Goal: Obtain resource: Download file/media

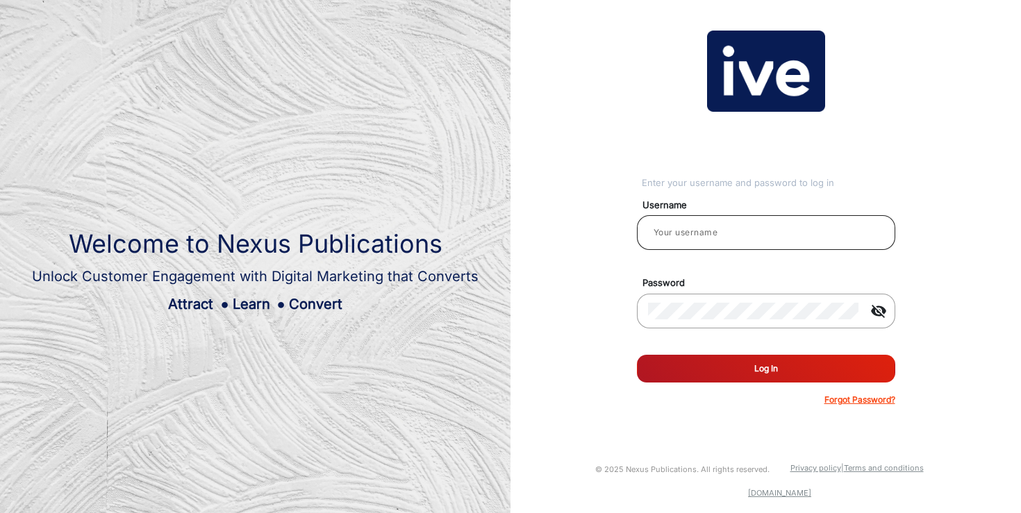
click at [745, 236] on input "email" at bounding box center [766, 232] width 236 height 17
type input "[PERSON_NAME]"
click at [743, 367] on button "Log In" at bounding box center [766, 369] width 258 height 28
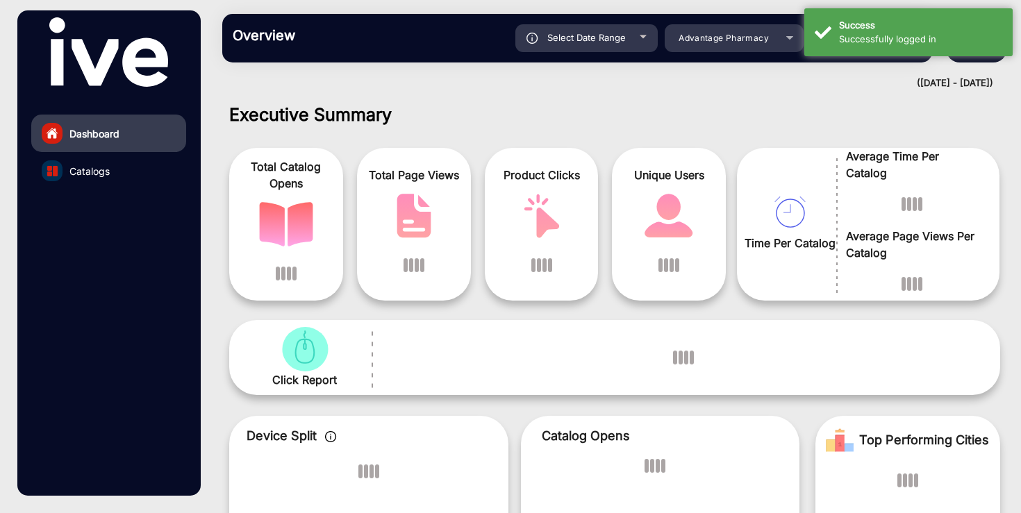
scroll to position [10, 0]
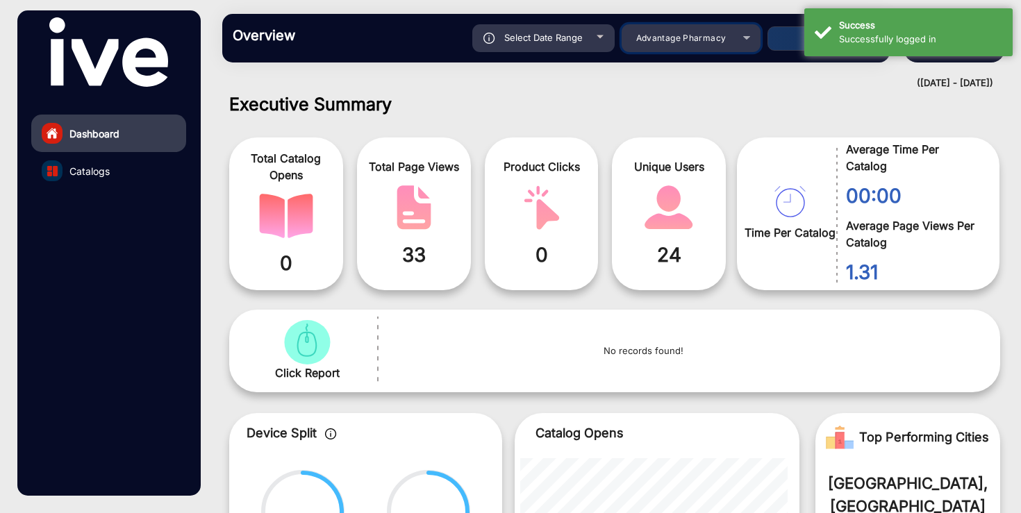
click at [685, 38] on span "Advantage Pharmacy" at bounding box center [681, 38] width 90 height 10
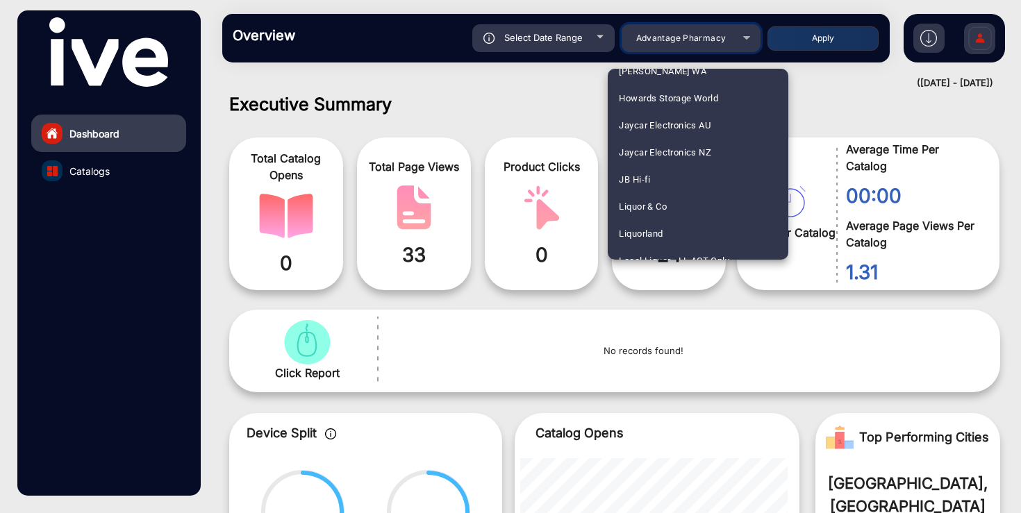
scroll to position [1378, 0]
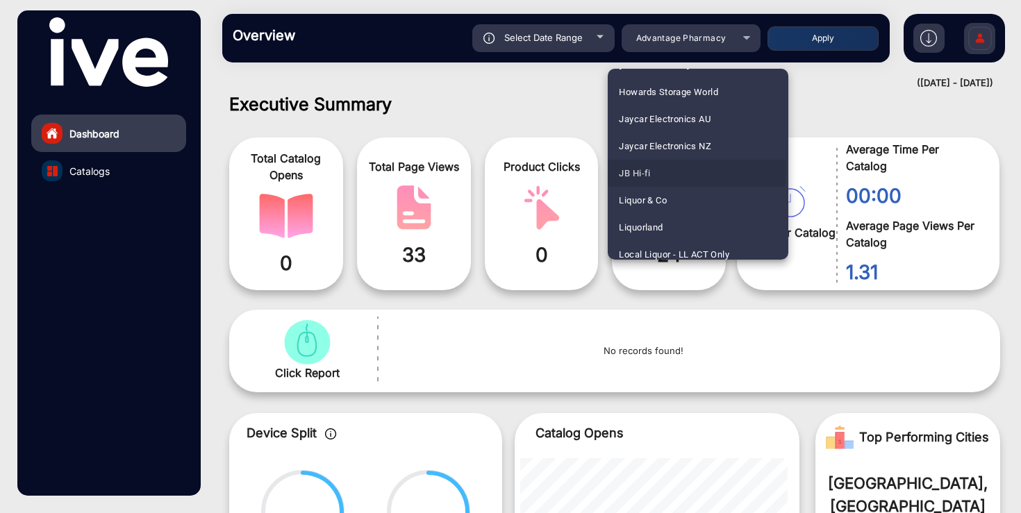
click at [666, 169] on mat-option "JB Hi-fi" at bounding box center [698, 173] width 181 height 27
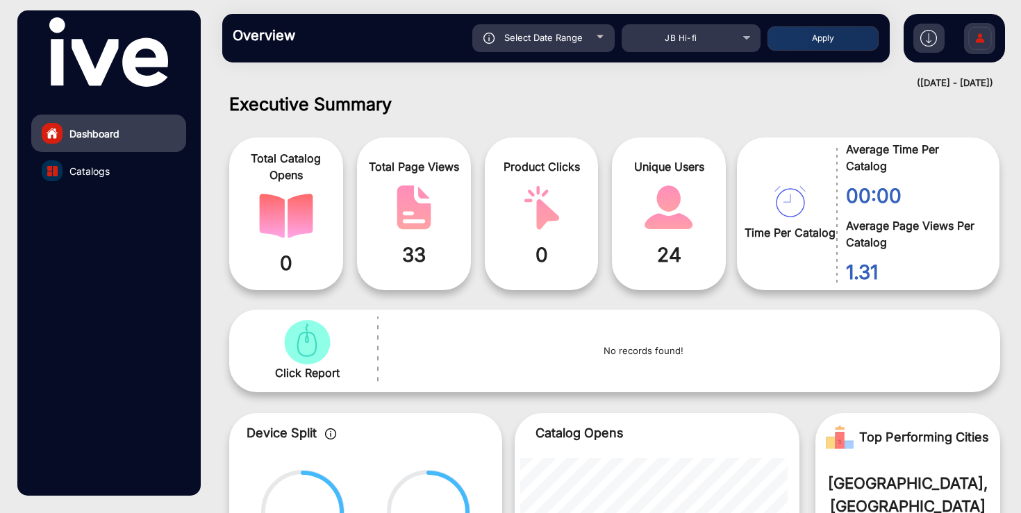
click at [564, 37] on span "Select Date Range" at bounding box center [543, 37] width 79 height 11
type input "[DATE]"
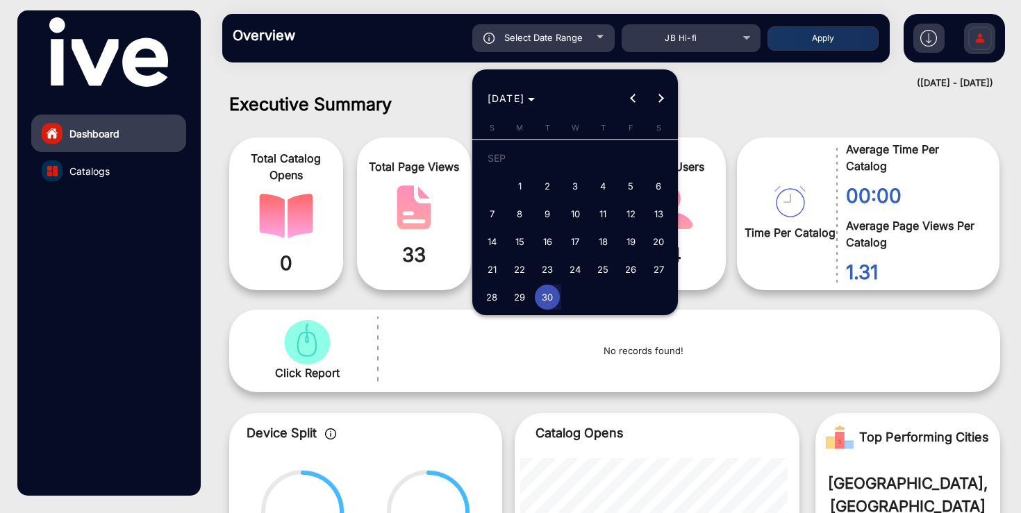
click at [584, 240] on span "17" at bounding box center [575, 241] width 25 height 25
type input "[DATE]"
click at [657, 98] on button "Next month" at bounding box center [661, 99] width 28 height 28
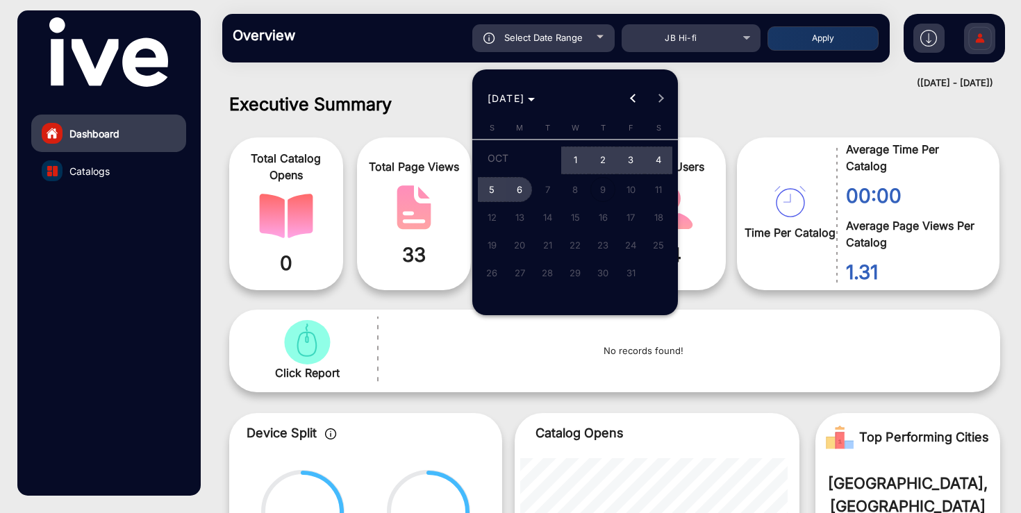
click at [520, 189] on span "6" at bounding box center [519, 189] width 25 height 25
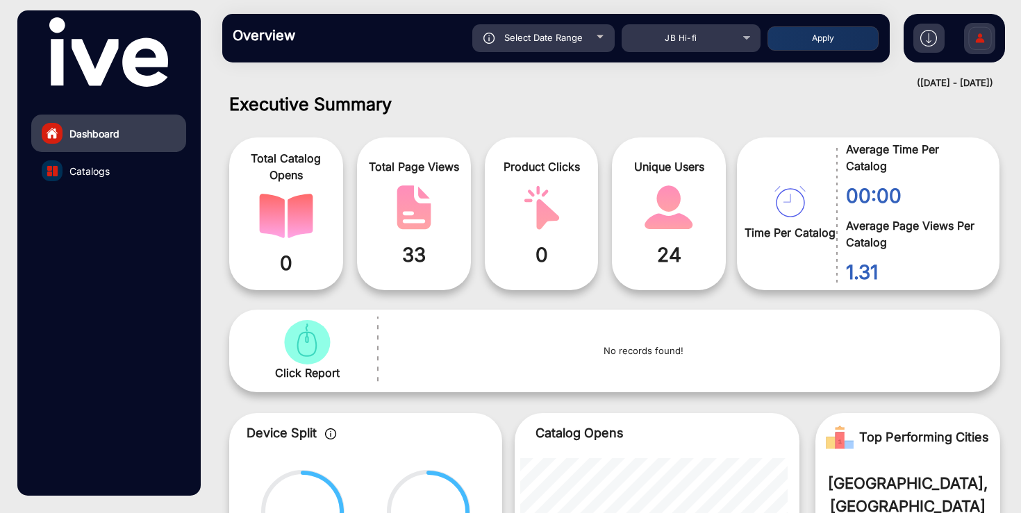
type input "[DATE]"
click at [830, 38] on button "Apply" at bounding box center [823, 38] width 111 height 24
type input "[DATE]"
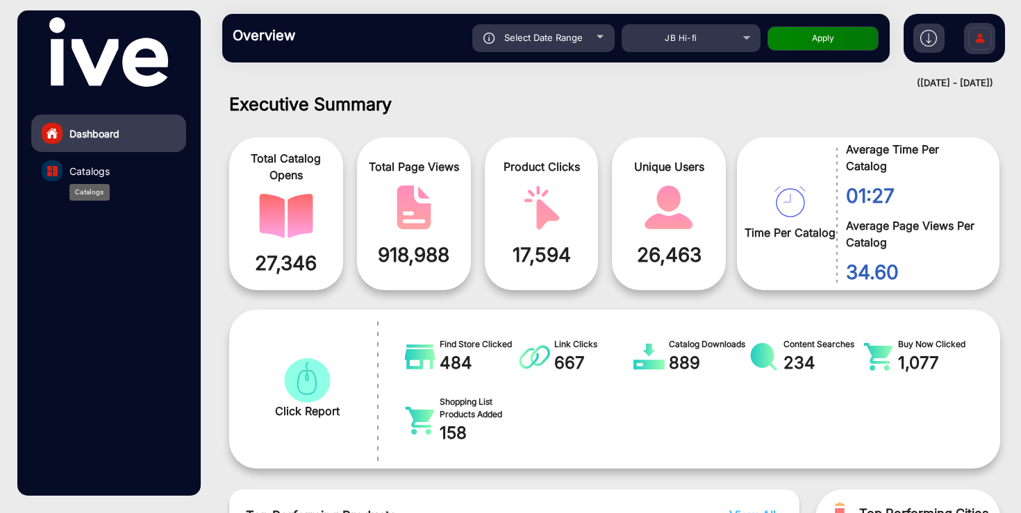
click at [93, 170] on span "Catalogs" at bounding box center [89, 171] width 40 height 15
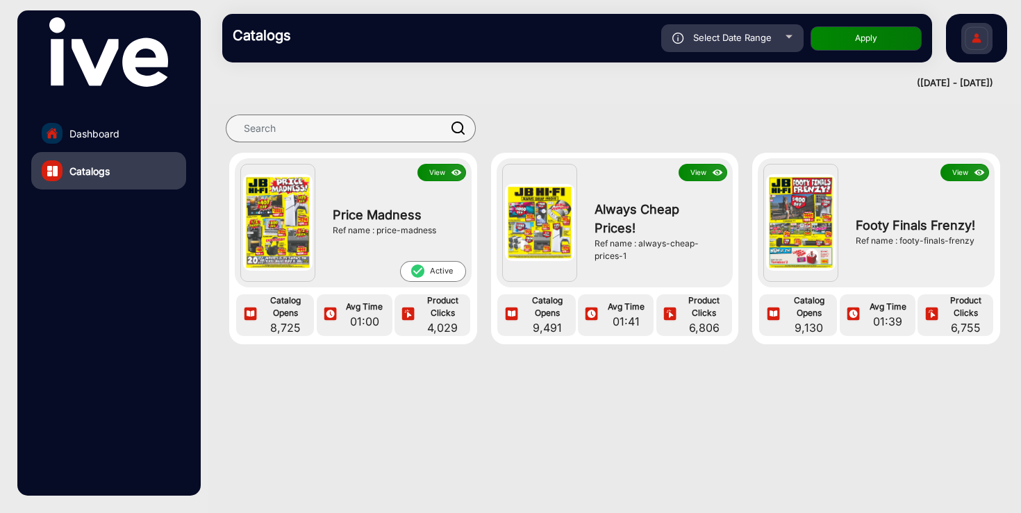
click at [436, 177] on button "View" at bounding box center [442, 172] width 49 height 17
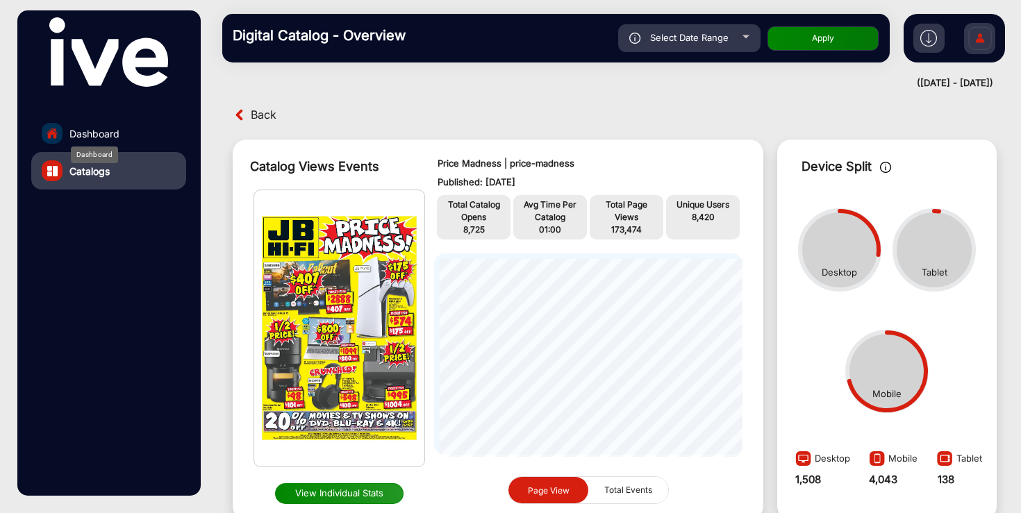
click at [115, 133] on span "Dashboard" at bounding box center [94, 133] width 50 height 15
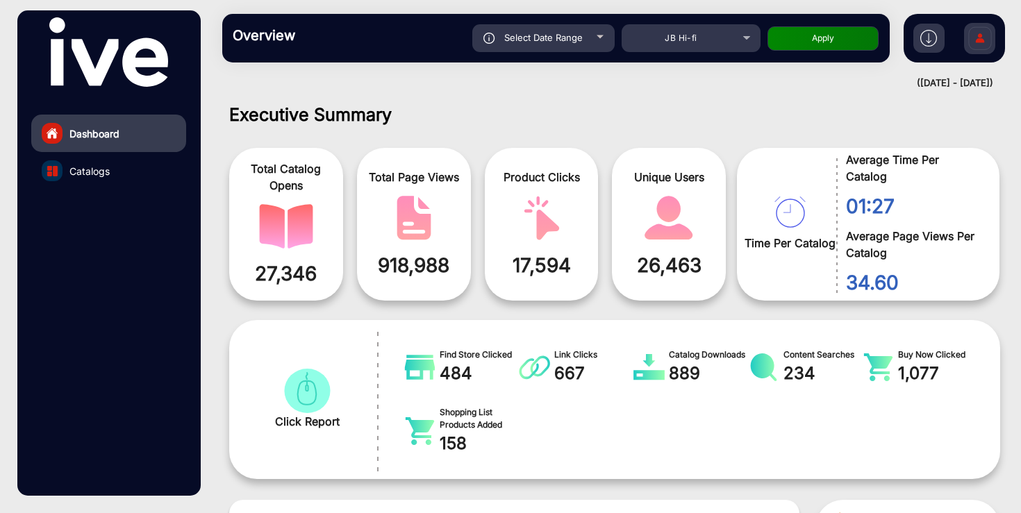
scroll to position [10, 0]
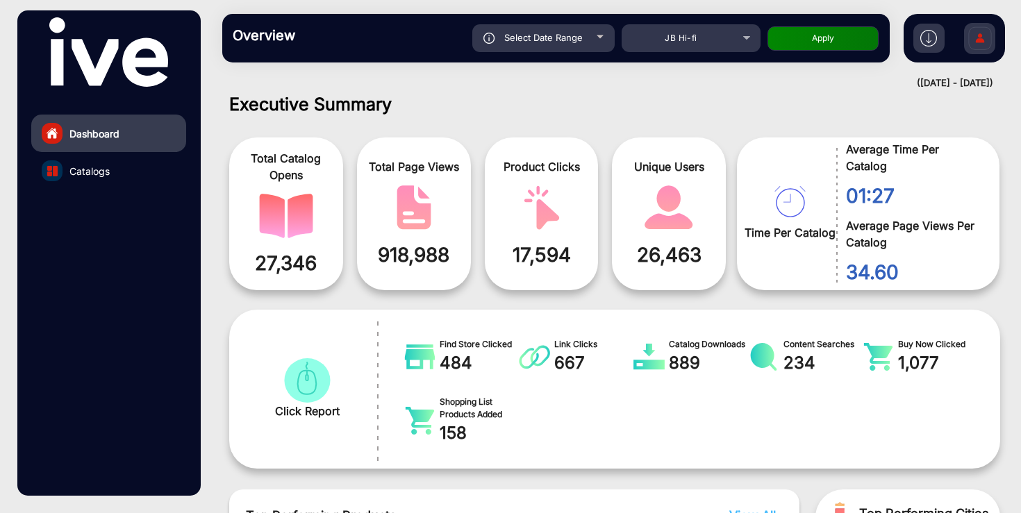
click at [929, 41] on img at bounding box center [929, 38] width 17 height 17
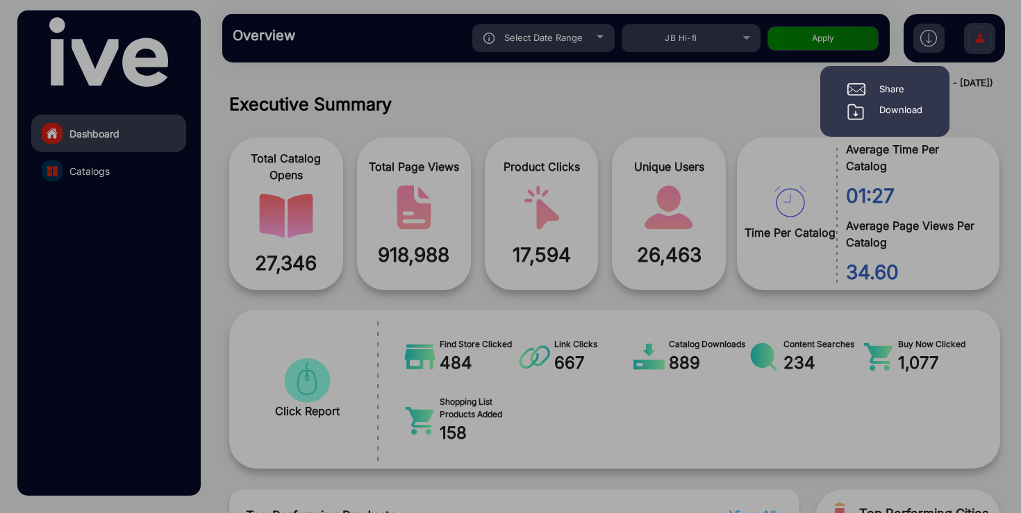
click at [896, 111] on div "Download" at bounding box center [901, 112] width 43 height 17
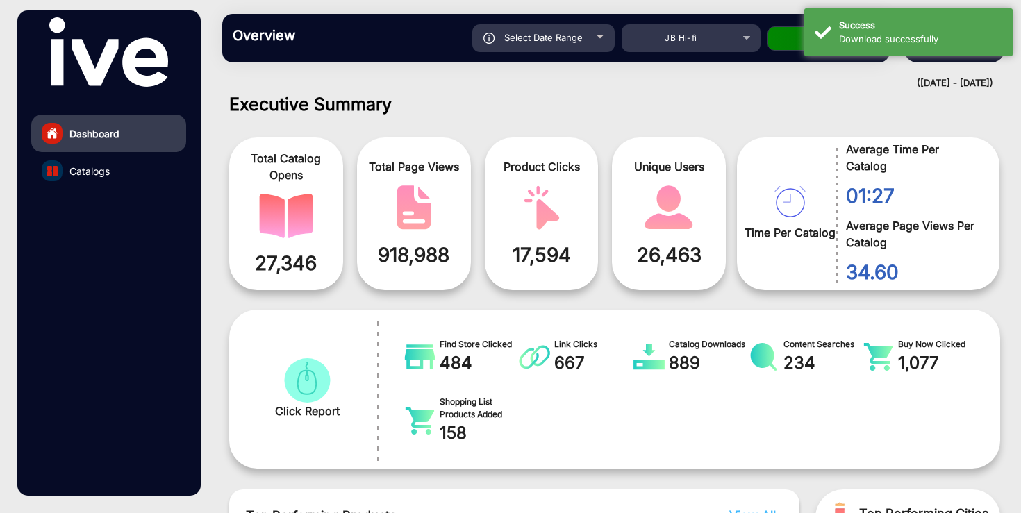
click at [691, 0] on div "Overview Reports Understand what makes your customers tick and learn how they a…" at bounding box center [614, 38] width 813 height 76
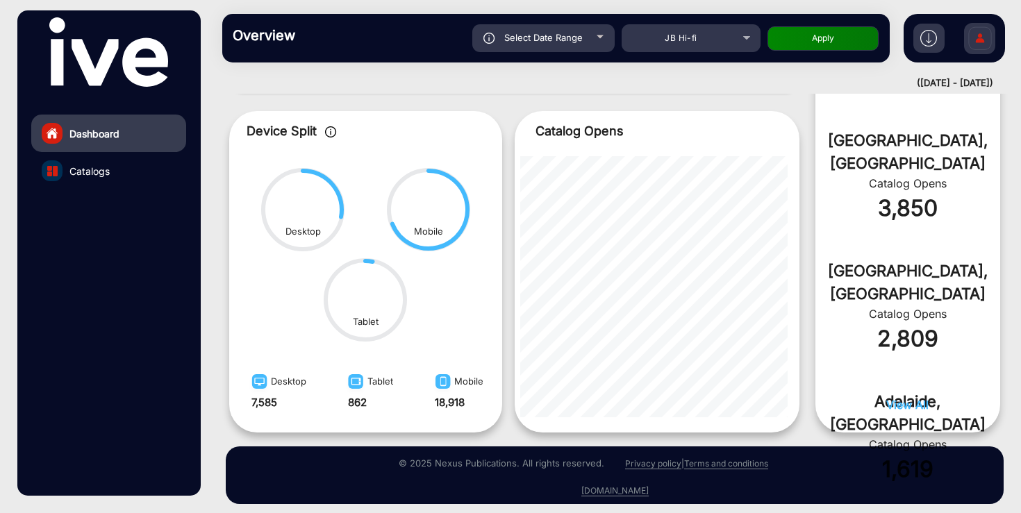
scroll to position [699, 0]
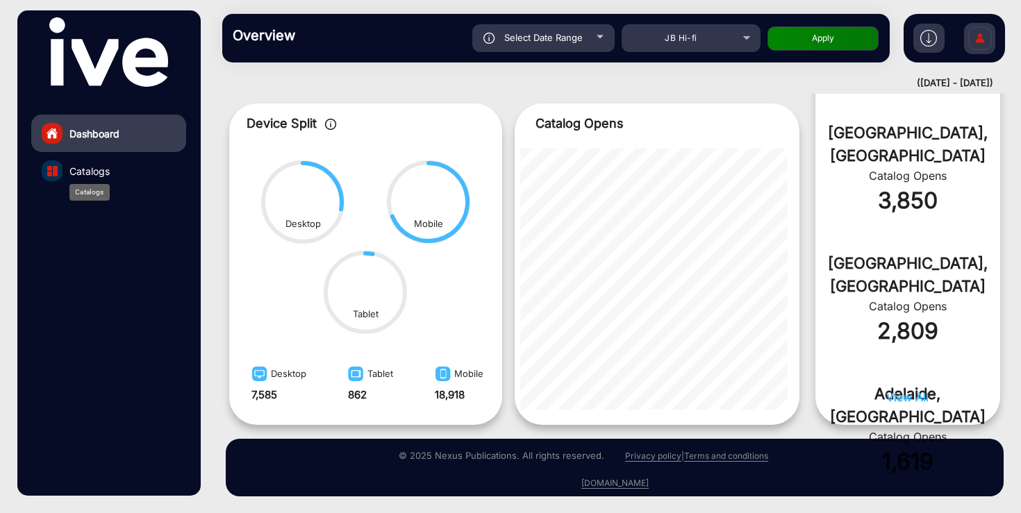
click at [106, 172] on span "Catalogs" at bounding box center [89, 171] width 40 height 15
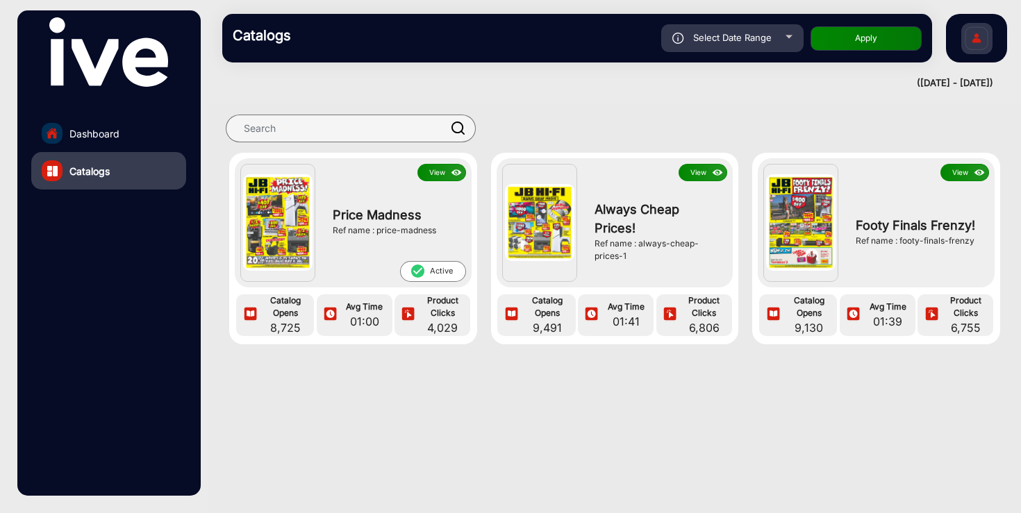
click at [440, 170] on button "View" at bounding box center [442, 172] width 49 height 17
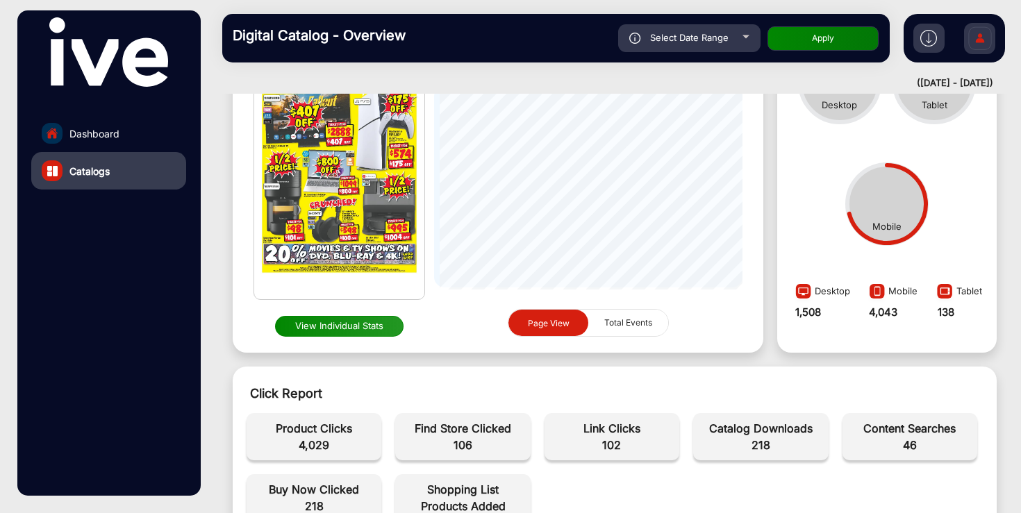
scroll to position [178, 0]
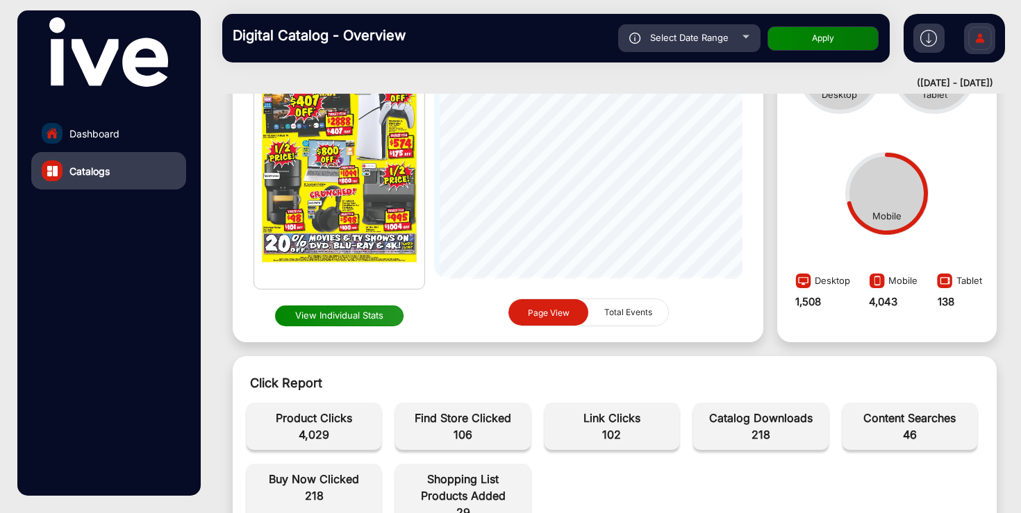
click at [371, 317] on button "View Individual Stats" at bounding box center [339, 316] width 129 height 21
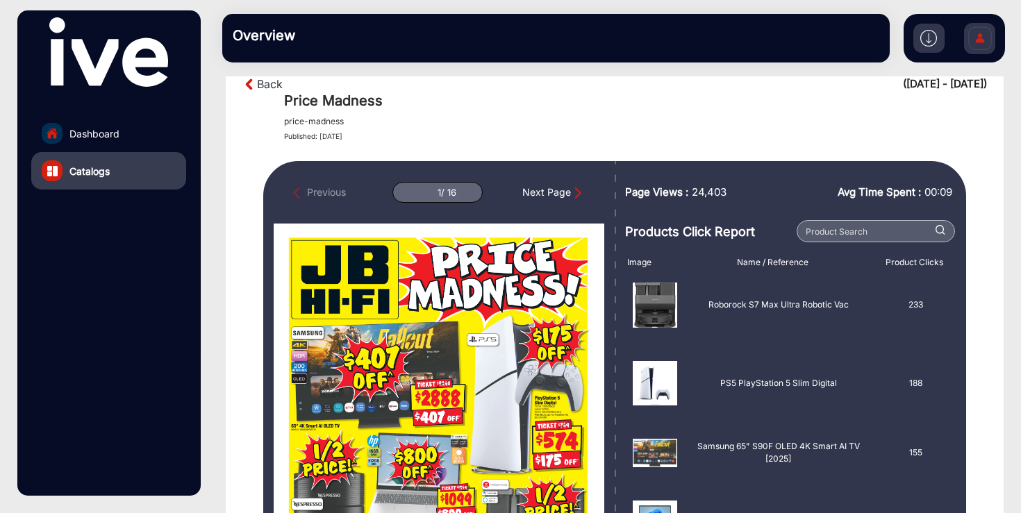
scroll to position [33, 0]
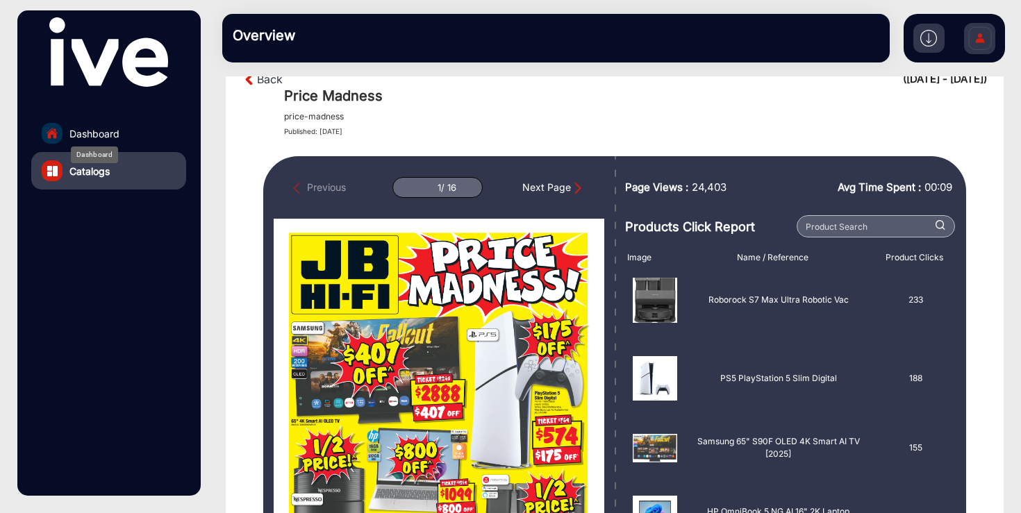
click at [97, 138] on span "Dashboard" at bounding box center [94, 133] width 50 height 15
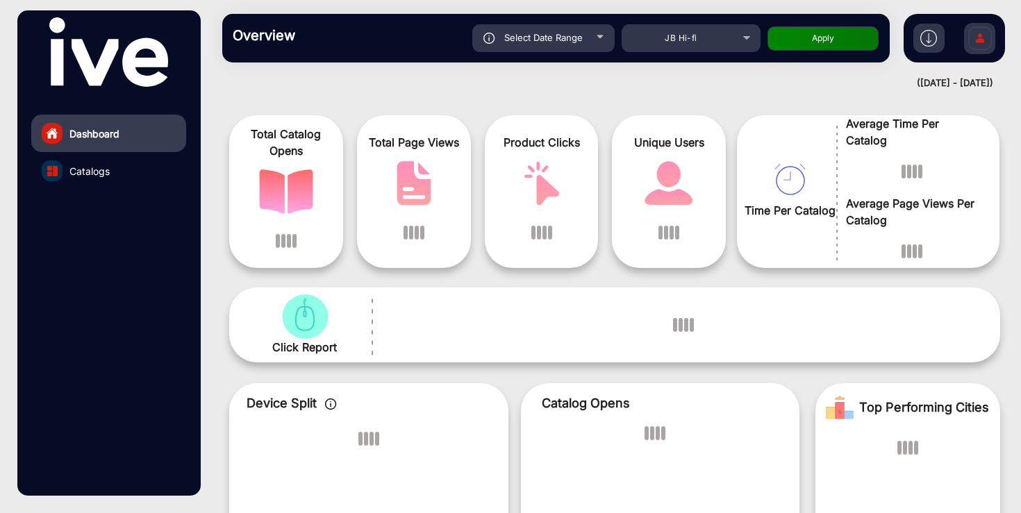
scroll to position [10, 0]
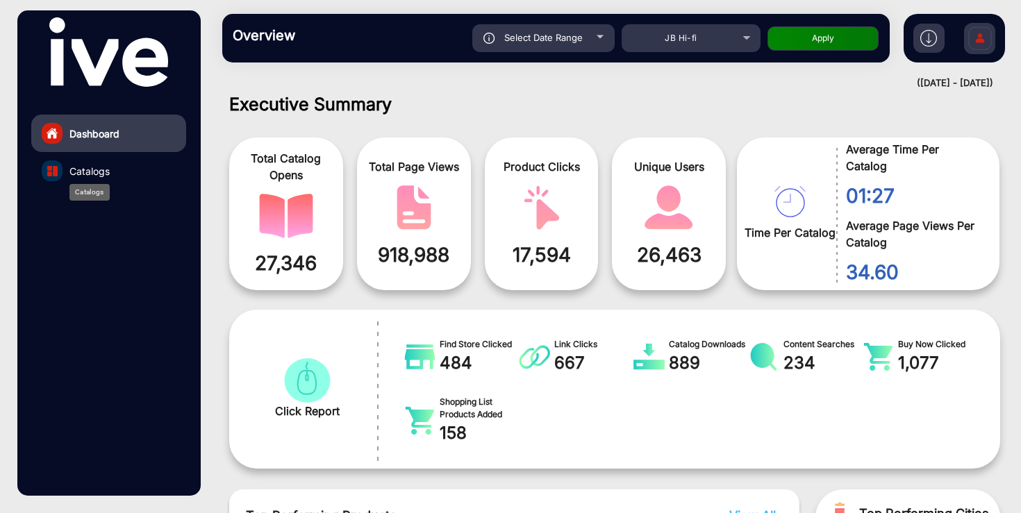
click at [104, 176] on span "Catalogs" at bounding box center [89, 171] width 40 height 15
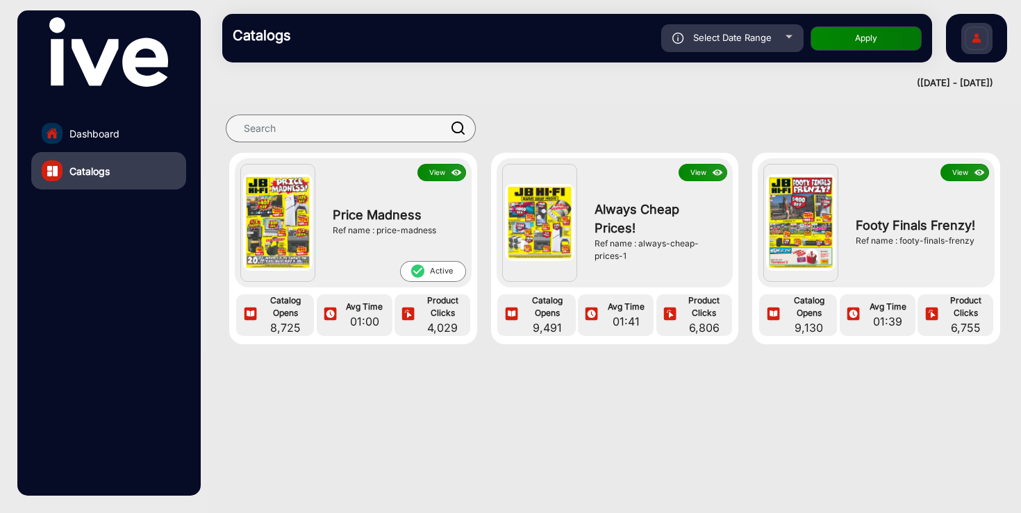
click at [695, 171] on button "View" at bounding box center [703, 172] width 49 height 17
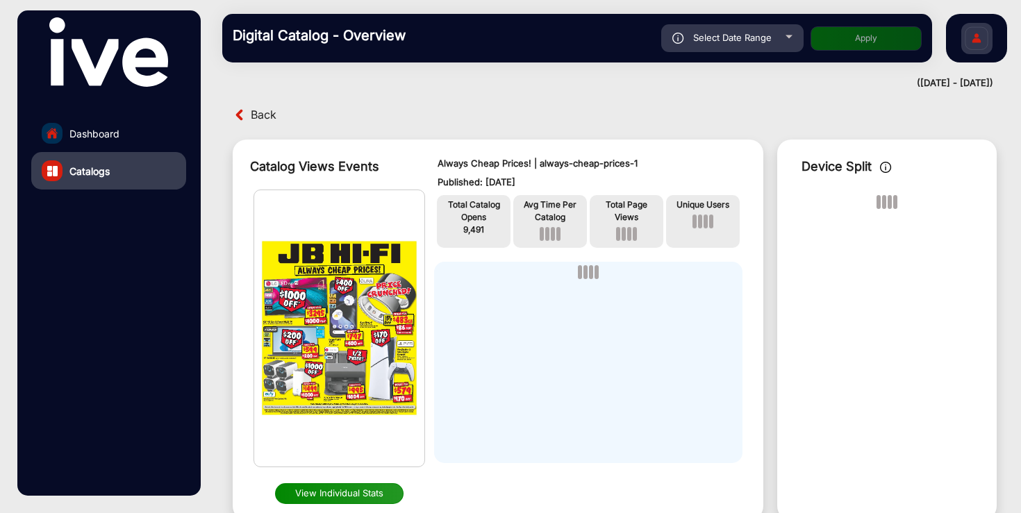
scroll to position [10, 0]
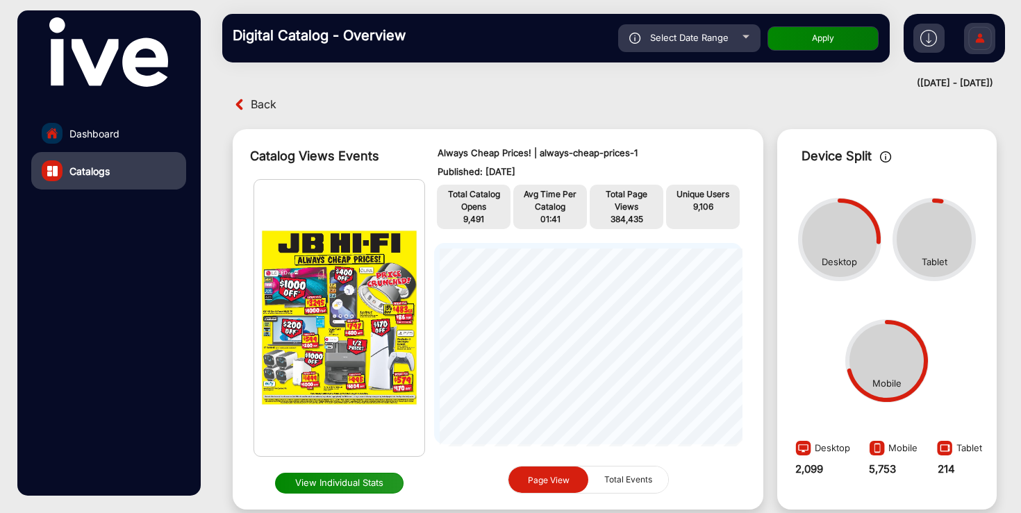
click at [354, 486] on button "View Individual Stats" at bounding box center [339, 483] width 129 height 21
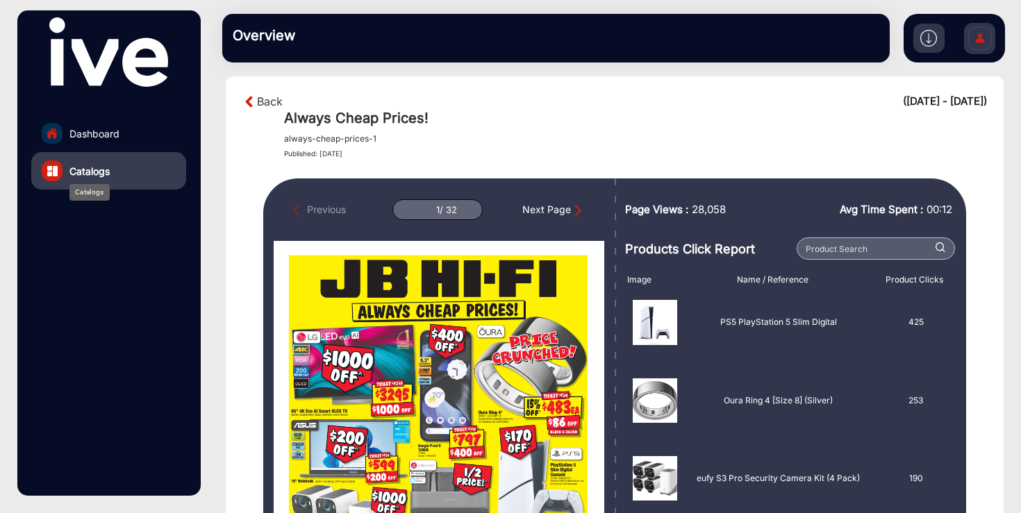
click at [107, 184] on div "Catalogs" at bounding box center [89, 192] width 40 height 17
click at [102, 164] on span "Catalogs" at bounding box center [89, 171] width 40 height 15
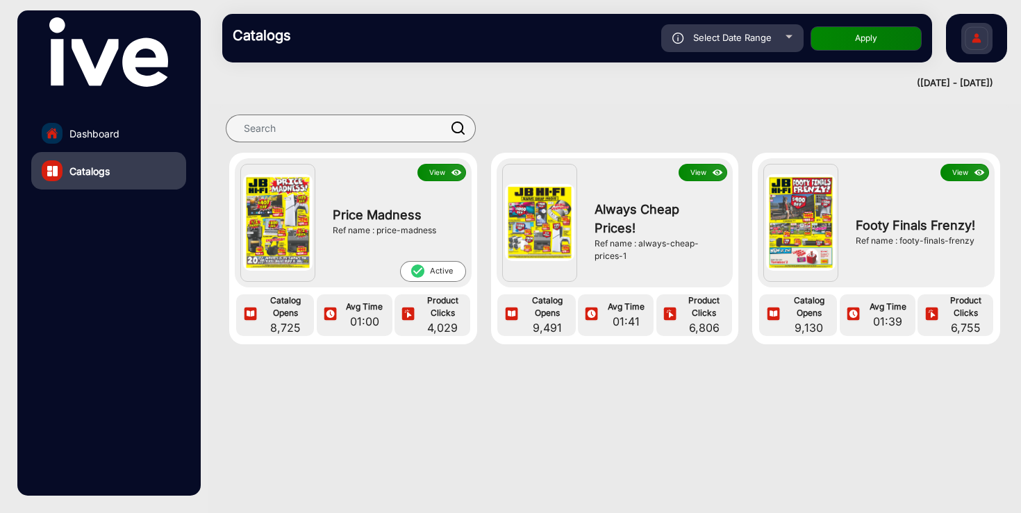
click at [960, 172] on button "View" at bounding box center [965, 172] width 49 height 17
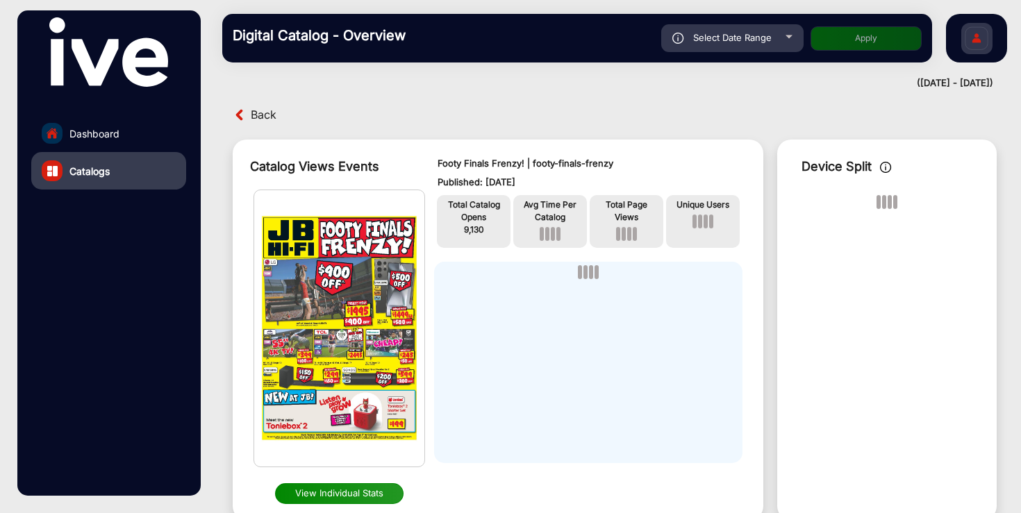
scroll to position [10, 0]
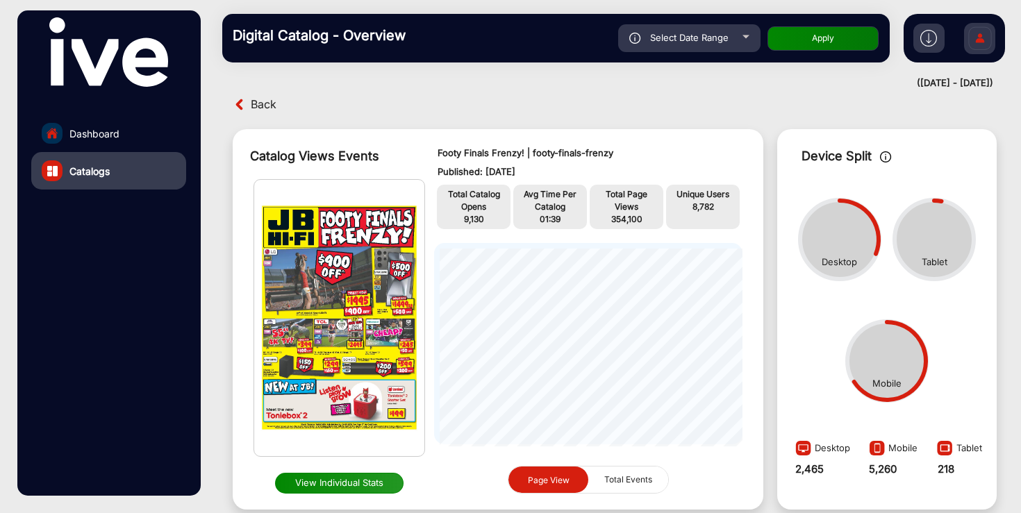
click at [354, 481] on button "View Individual Stats" at bounding box center [339, 483] width 129 height 21
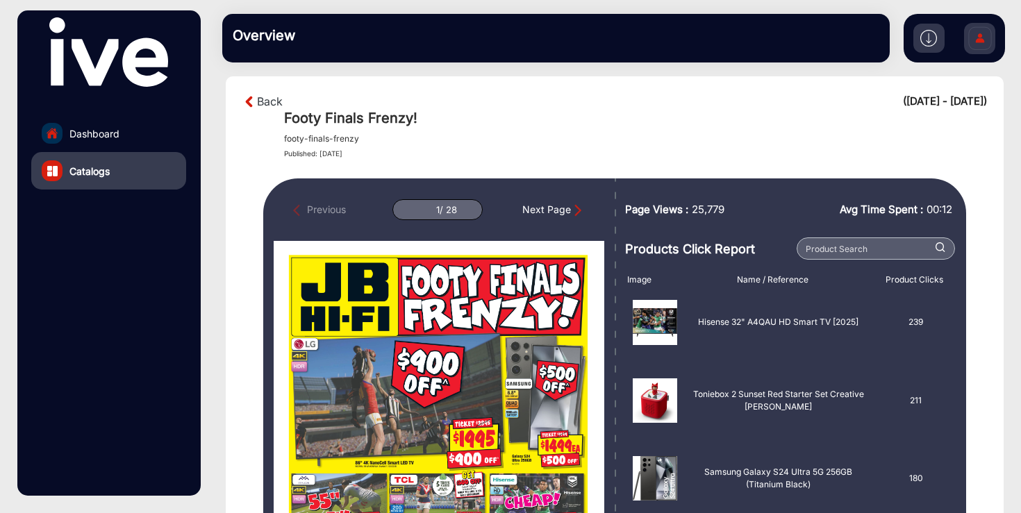
click at [119, 183] on link "Catalogs" at bounding box center [108, 171] width 155 height 38
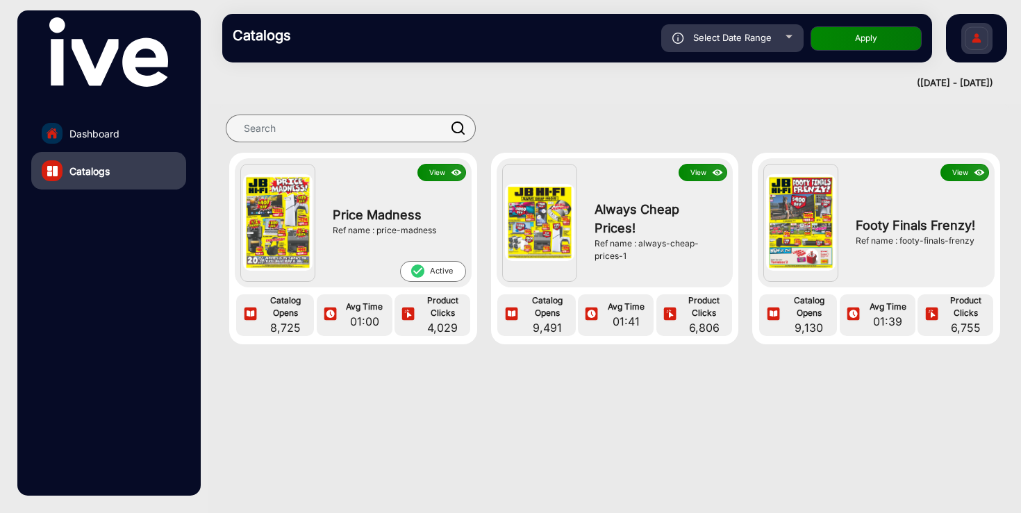
click at [954, 174] on button "View" at bounding box center [965, 172] width 49 height 17
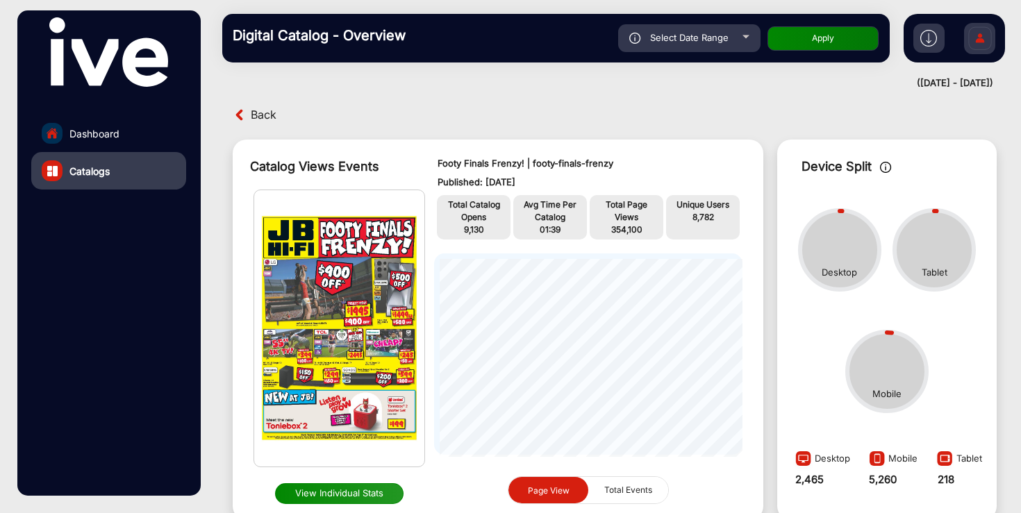
scroll to position [10, 0]
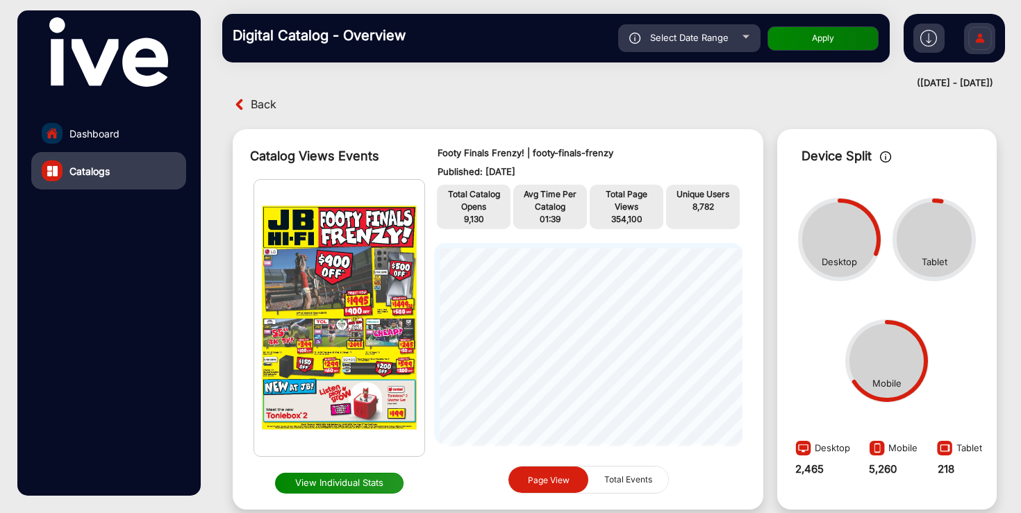
click at [925, 42] on img at bounding box center [929, 38] width 17 height 17
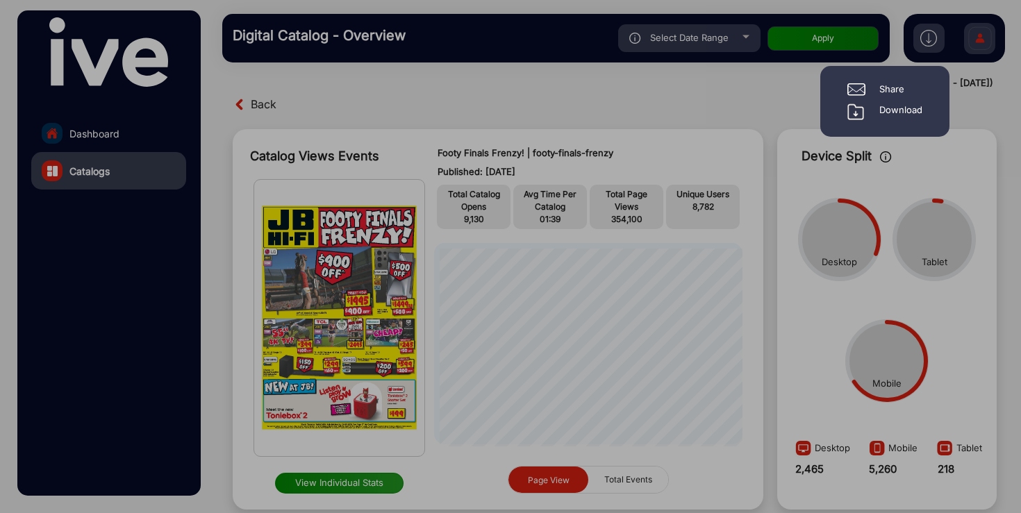
click at [900, 115] on div "Download" at bounding box center [901, 112] width 43 height 17
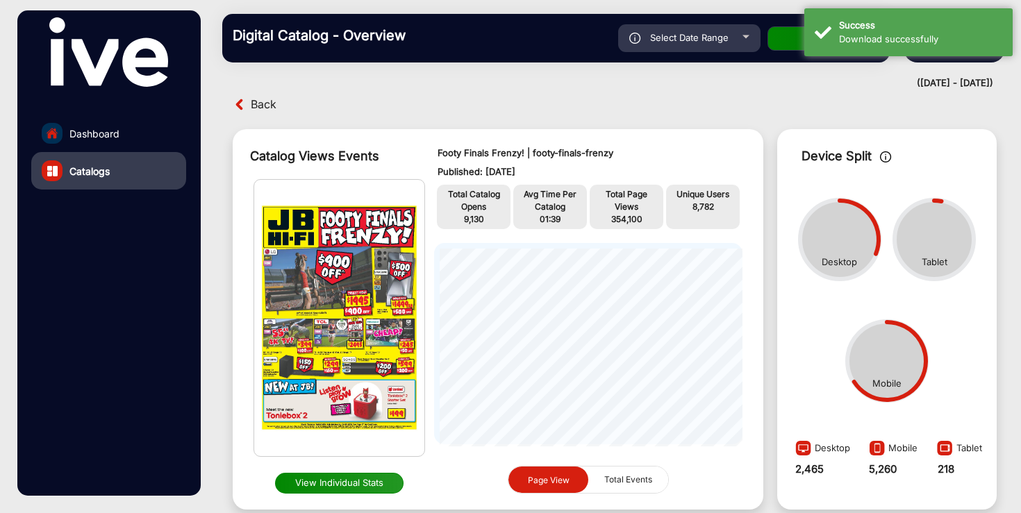
click at [115, 177] on link "Catalogs" at bounding box center [108, 171] width 155 height 38
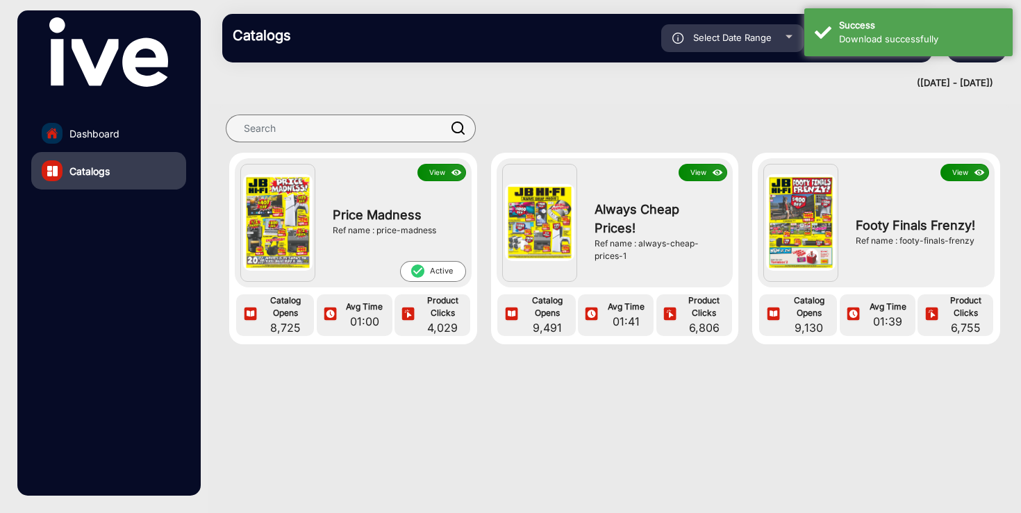
click at [695, 170] on button "View" at bounding box center [703, 172] width 49 height 17
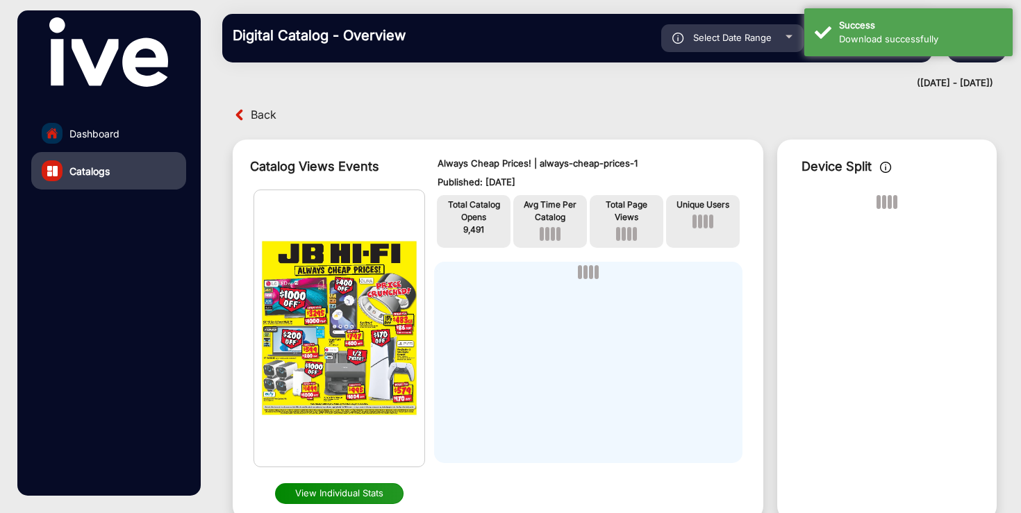
scroll to position [10, 0]
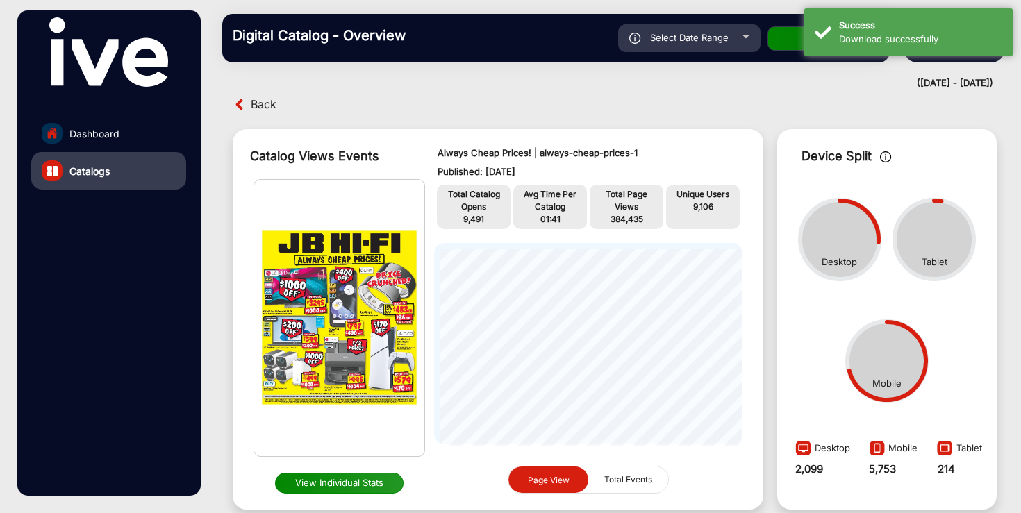
click at [831, 94] on div "Back" at bounding box center [615, 105] width 792 height 22
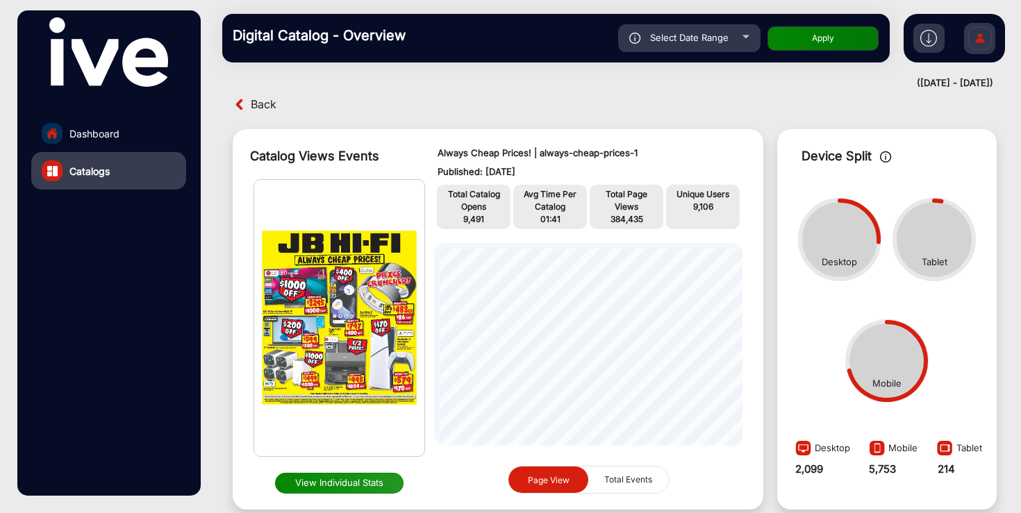
click at [929, 38] on img at bounding box center [929, 38] width 17 height 17
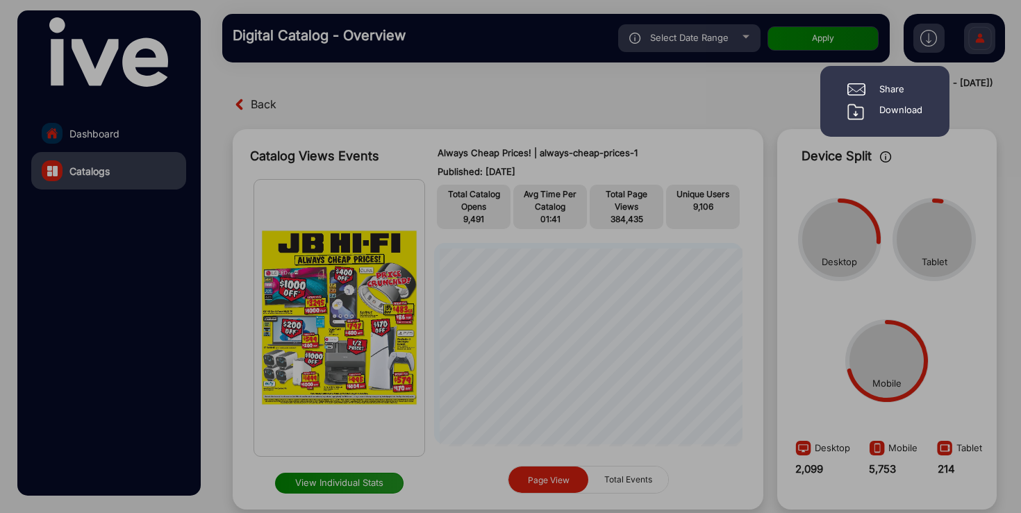
click at [902, 108] on div "Download" at bounding box center [901, 112] width 43 height 17
